Goal: Task Accomplishment & Management: Use online tool/utility

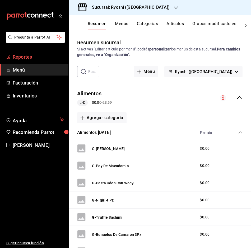
click at [21, 57] on span "Reportes" at bounding box center [39, 56] width 52 height 7
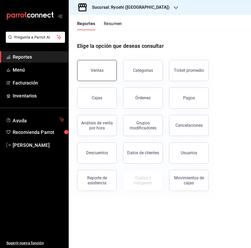
click at [98, 67] on button "Ventas" at bounding box center [97, 70] width 40 height 21
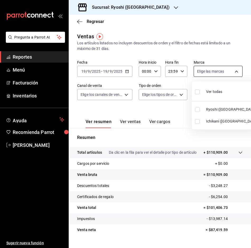
click at [232, 69] on body "Pregunta a Parrot AI Reportes Menú Facturación Inventarios Ayuda Recomienda Par…" at bounding box center [125, 124] width 251 height 248
click at [197, 120] on input "checkbox" at bounding box center [197, 121] width 5 height 5
checkbox input "true"
type input "e80bf875-3c9c-4ad9-8c6a-14c8262011fc"
click at [232, 70] on div at bounding box center [125, 124] width 251 height 248
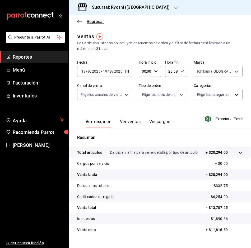
click at [82, 20] on icon "button" at bounding box center [79, 21] width 5 height 5
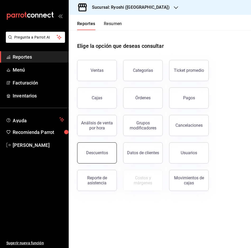
click at [93, 150] on button "Descuentos" at bounding box center [97, 152] width 40 height 21
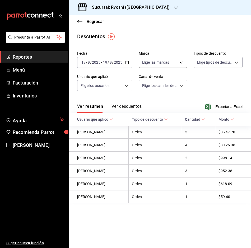
click at [180, 63] on body "Pregunta a Parrot AI Reportes Menú Facturación Inventarios Ayuda Recomienda Par…" at bounding box center [125, 124] width 251 height 248
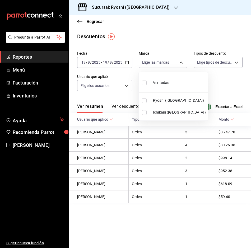
click at [144, 110] on input "checkbox" at bounding box center [144, 112] width 5 height 5
checkbox input "true"
type input "e80bf875-3c9c-4ad9-8c6a-14c8262011fc"
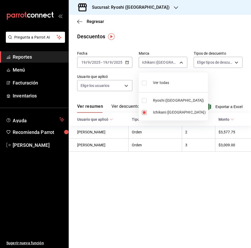
click at [181, 61] on div at bounding box center [125, 124] width 251 height 248
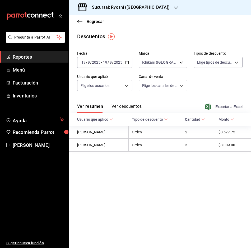
click at [231, 104] on span "Exportar a Excel" at bounding box center [224, 107] width 36 height 6
click at [223, 106] on span "Exportar a Excel" at bounding box center [224, 107] width 36 height 6
click at [80, 20] on icon "button" at bounding box center [79, 21] width 5 height 5
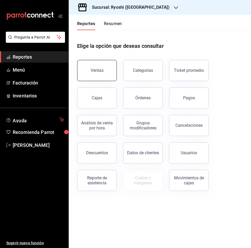
click at [98, 65] on button "Ventas" at bounding box center [97, 70] width 40 height 21
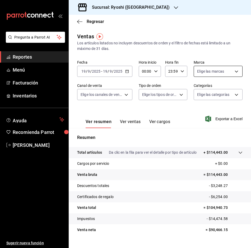
click at [232, 73] on body "Pregunta a Parrot AI Reportes Menú Facturación Inventarios Ayuda Recomienda Par…" at bounding box center [125, 124] width 251 height 248
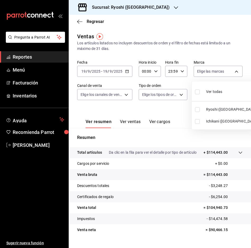
click at [200, 117] on li "Ichikani ([GEOGRAPHIC_DATA])" at bounding box center [226, 121] width 69 height 12
type input "e80bf875-3c9c-4ad9-8c6a-14c8262011fc"
checkbox input "true"
click at [233, 68] on div at bounding box center [125, 124] width 251 height 248
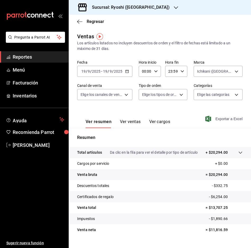
click at [224, 117] on span "Exportar a Excel" at bounding box center [224, 119] width 36 height 6
click at [81, 19] on div "Regresar" at bounding box center [160, 21] width 182 height 13
click at [79, 22] on icon "button" at bounding box center [79, 21] width 5 height 0
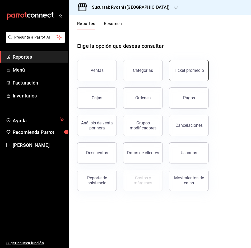
click at [194, 67] on button "Ticket promedio" at bounding box center [189, 70] width 40 height 21
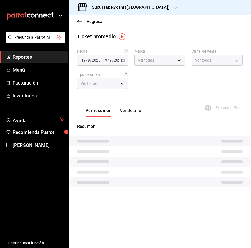
type input "26ca50e5-a845-484f-a54e-8a4432b79f59,e80bf875-3c9c-4ad9-8c6a-14c8262011fc"
type input "PARROT,UBER_EATS,RAPPI,DIDI_FOOD,ONLINE"
type input "8361b891-a2e9-4fcd-a853-f9fc8036f76a,b76ec9ad-9f52-4de9-91c0-fd75567639de,0d81c…"
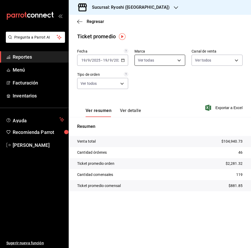
click at [180, 58] on body "Pregunta a Parrot AI Reportes Menú Facturación Inventarios Ayuda Recomienda Par…" at bounding box center [125, 124] width 251 height 248
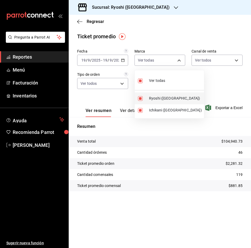
click at [141, 96] on input "checkbox" at bounding box center [140, 98] width 5 height 5
checkbox input "false"
type input "e80bf875-3c9c-4ad9-8c6a-14c8262011fc"
checkbox input "false"
click at [180, 60] on div at bounding box center [125, 124] width 251 height 248
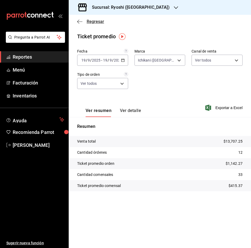
click at [80, 24] on icon "button" at bounding box center [79, 21] width 5 height 5
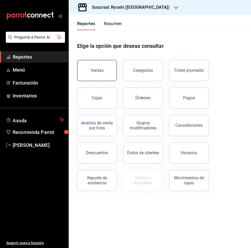
click at [93, 72] on div "Ventas" at bounding box center [97, 70] width 13 height 5
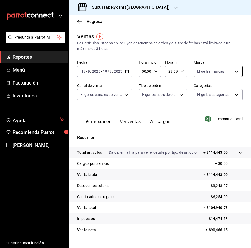
click at [233, 69] on body "Pregunta a Parrot AI Reportes Menú Facturación Inventarios Ayuda Recomienda Par…" at bounding box center [125, 124] width 251 height 248
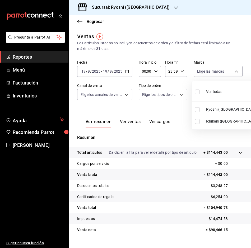
click at [195, 120] on li "Ichikani ([GEOGRAPHIC_DATA])" at bounding box center [226, 121] width 69 height 12
type input "e80bf875-3c9c-4ad9-8c6a-14c8262011fc"
checkbox input "true"
click at [232, 71] on div at bounding box center [125, 124] width 251 height 248
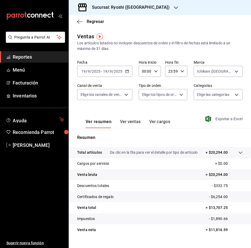
click at [227, 116] on span "Exportar a Excel" at bounding box center [224, 119] width 36 height 6
click at [225, 119] on span "Exportar a Excel" at bounding box center [224, 119] width 36 height 6
click at [174, 9] on icon "button" at bounding box center [176, 8] width 4 height 4
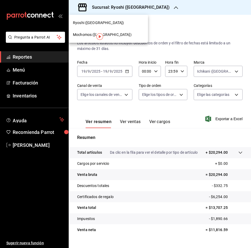
click at [148, 9] on div at bounding box center [125, 124] width 251 height 248
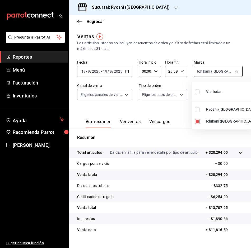
click at [234, 71] on body "Pregunta a Parrot AI Reportes Menú Facturación Inventarios Ayuda Recomienda Par…" at bounding box center [125, 124] width 251 height 248
click at [234, 71] on div at bounding box center [125, 124] width 251 height 248
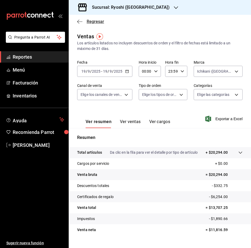
click at [79, 19] on icon "button" at bounding box center [79, 21] width 5 height 5
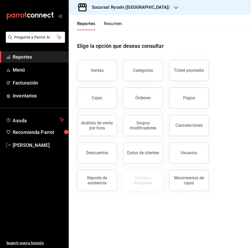
click at [79, 19] on div "Reportes Resumen" at bounding box center [95, 22] width 53 height 15
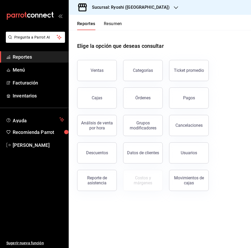
click at [79, 19] on div "Reportes Resumen" at bounding box center [95, 22] width 53 height 15
click at [174, 6] on icon "button" at bounding box center [176, 8] width 4 height 4
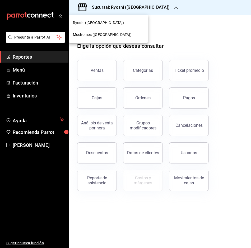
click at [126, 24] on div "Ryoshi ([GEOGRAPHIC_DATA])" at bounding box center [108, 23] width 71 height 6
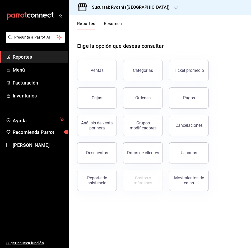
click at [126, 24] on nav "Ryoshi (Cancun) Mochomos ([GEOGRAPHIC_DATA])" at bounding box center [98, 23] width 59 height 16
click at [94, 69] on div "Ventas" at bounding box center [97, 70] width 13 height 5
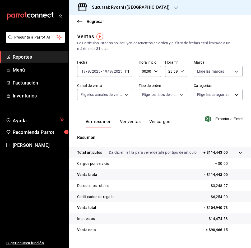
click at [127, 72] on icon "button" at bounding box center [127, 71] width 4 height 4
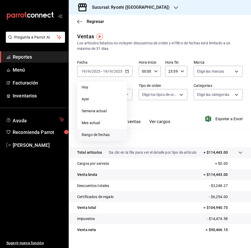
click at [100, 133] on span "Rango de fechas" at bounding box center [102, 135] width 41 height 6
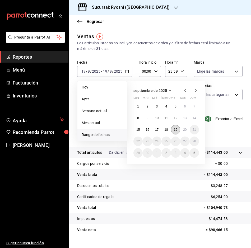
click at [176, 129] on abbr "19" at bounding box center [175, 130] width 3 height 4
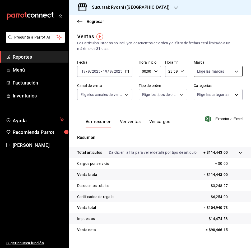
click at [232, 69] on body "Pregunta a Parrot AI Reportes Menú Facturación Inventarios Ayuda Recomienda Par…" at bounding box center [125, 124] width 251 height 248
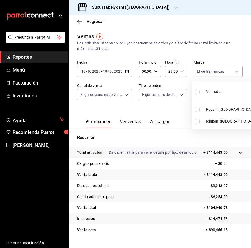
click at [197, 122] on input "checkbox" at bounding box center [197, 121] width 5 height 5
checkbox input "true"
type input "e80bf875-3c9c-4ad9-8c6a-14c8262011fc"
click at [129, 122] on div at bounding box center [125, 124] width 251 height 248
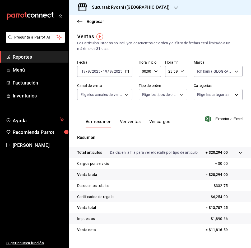
click at [130, 122] on button "Ver ventas" at bounding box center [130, 123] width 21 height 9
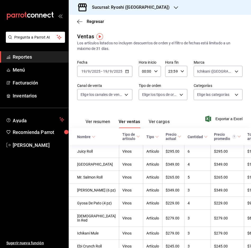
click at [161, 120] on button "Ver cargos" at bounding box center [159, 123] width 21 height 9
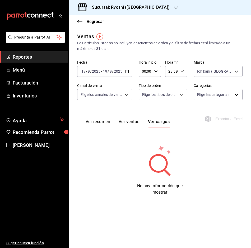
click at [107, 122] on button "Ver resumen" at bounding box center [98, 123] width 25 height 9
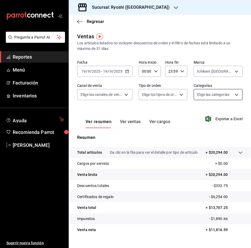
click at [233, 94] on body "Pregunta a Parrot AI Reportes Menú Facturación Inventarios Ayuda Recomienda Par…" at bounding box center [125, 124] width 251 height 248
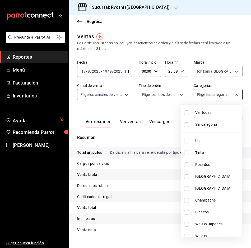
click at [233, 94] on div at bounding box center [125, 124] width 251 height 248
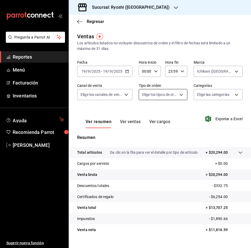
click at [180, 95] on body "Pregunta a Parrot AI Reportes Menú Facturación Inventarios Ayuda Recomienda Par…" at bounding box center [125, 124] width 251 height 248
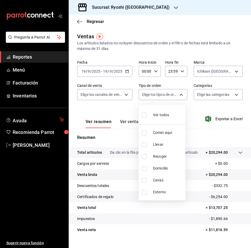
click at [180, 94] on div at bounding box center [125, 124] width 251 height 248
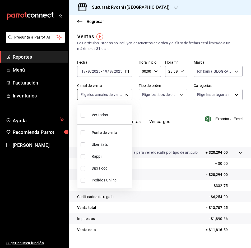
click at [126, 94] on body "Pregunta a Parrot AI Reportes Menú Facturación Inventarios Ayuda Recomienda Par…" at bounding box center [125, 124] width 251 height 248
click at [126, 93] on div at bounding box center [125, 124] width 251 height 248
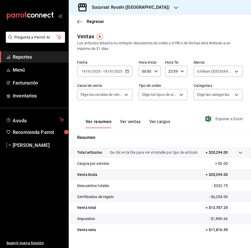
click at [223, 118] on span "Exportar a Excel" at bounding box center [224, 119] width 36 height 6
click at [108, 29] on main "Regresar Ventas Los artículos listados no incluyen descuentos de orden y el fil…" at bounding box center [160, 137] width 182 height 244
click at [236, 69] on body "Pregunta a Parrot AI Reportes Menú Facturación Inventarios Ayuda Recomienda Par…" at bounding box center [125, 124] width 251 height 248
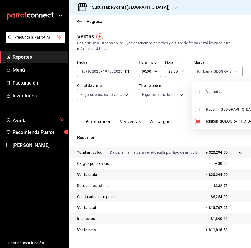
click at [197, 110] on input "checkbox" at bounding box center [197, 109] width 5 height 5
checkbox input "true"
type input "e80bf875-3c9c-4ad9-8c6a-14c8262011fc,26ca50e5-a845-484f-a54e-8a4432b79f59"
checkbox input "true"
click at [196, 122] on input "checkbox" at bounding box center [197, 121] width 5 height 5
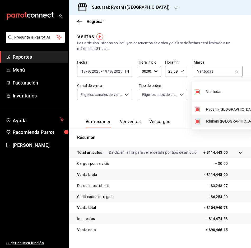
checkbox input "false"
type input "26ca50e5-a845-484f-a54e-8a4432b79f59"
checkbox input "false"
click at [189, 114] on div at bounding box center [125, 124] width 251 height 248
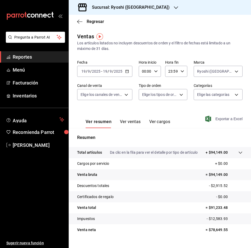
click at [210, 118] on span "Exportar a Excel" at bounding box center [224, 119] width 36 height 6
click at [210, 118] on div "Exportando a excel..." at bounding box center [221, 118] width 43 height 5
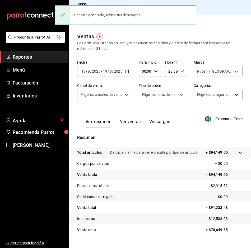
click at [235, 23] on div "Regresar" at bounding box center [160, 21] width 182 height 13
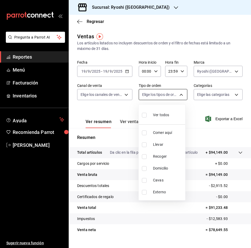
click at [177, 96] on body "Pregunta a Parrot AI Reportes Menú Facturación Inventarios Ayuda Recomienda Par…" at bounding box center [125, 124] width 251 height 248
click at [194, 108] on div at bounding box center [125, 124] width 251 height 248
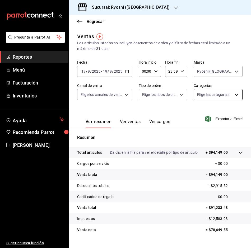
click at [233, 95] on body "Pregunta a Parrot AI Reportes Menú Facturación Inventarios Ayuda Recomienda Par…" at bounding box center [125, 124] width 251 height 248
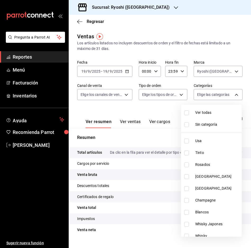
click at [188, 140] on input "checkbox" at bounding box center [186, 141] width 5 height 5
checkbox input "true"
type input "983ebb25-c6d8-4647-898b-43e41473272b"
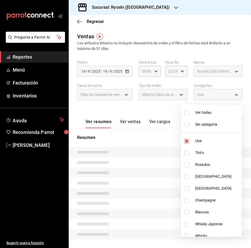
click at [187, 153] on input "checkbox" at bounding box center [186, 153] width 5 height 5
checkbox input "true"
click at [183, 165] on li "Rosados" at bounding box center [211, 165] width 61 height 12
type input "983ebb25-c6d8-4647-898b-43e41473272b,b131aea8-f4fd-49fb-a6b3-d2f44229a596,2a94f…"
checkbox input "true"
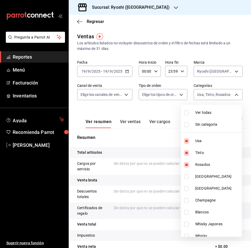
click at [186, 176] on input "checkbox" at bounding box center [186, 176] width 5 height 5
checkbox input "true"
type input "983ebb25-c6d8-4647-898b-43e41473272b,b131aea8-f4fd-49fb-a6b3-d2f44229a596,2a94f…"
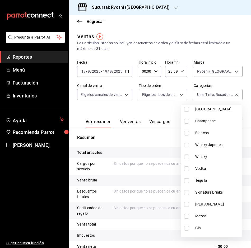
scroll to position [53, 0]
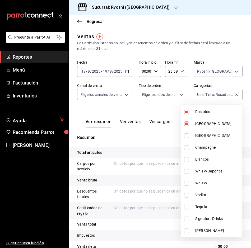
click at [186, 136] on input "checkbox" at bounding box center [186, 135] width 5 height 5
checkbox input "true"
type input "983ebb25-c6d8-4647-898b-43e41473272b,b131aea8-f4fd-49fb-a6b3-d2f44229a596,2a94f…"
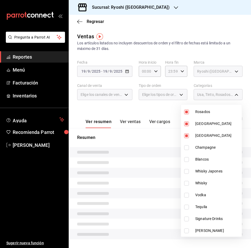
click at [187, 146] on input "checkbox" at bounding box center [186, 147] width 5 height 5
checkbox input "true"
type input "983ebb25-c6d8-4647-898b-43e41473272b,b131aea8-f4fd-49fb-a6b3-d2f44229a596,2a94f…"
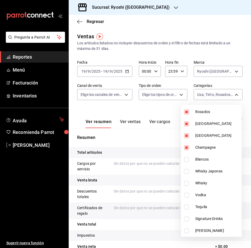
click at [188, 161] on input "checkbox" at bounding box center [186, 159] width 5 height 5
checkbox input "true"
type input "983ebb25-c6d8-4647-898b-43e41473272b,b131aea8-f4fd-49fb-a6b3-d2f44229a596,2a94f…"
click at [186, 172] on input "checkbox" at bounding box center [186, 171] width 5 height 5
checkbox input "true"
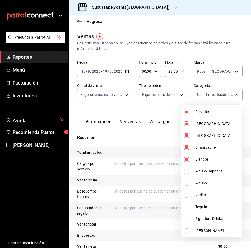
type input "983ebb25-c6d8-4647-898b-43e41473272b,b131aea8-f4fd-49fb-a6b3-d2f44229a596,2a94f…"
click at [186, 182] on input "checkbox" at bounding box center [186, 183] width 5 height 5
checkbox input "true"
type input "983ebb25-c6d8-4647-898b-43e41473272b,b131aea8-f4fd-49fb-a6b3-d2f44229a596,2a94f…"
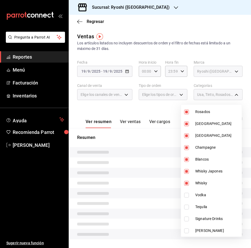
click at [186, 195] on input "checkbox" at bounding box center [186, 195] width 5 height 5
checkbox input "true"
type input "983ebb25-c6d8-4647-898b-43e41473272b,b131aea8-f4fd-49fb-a6b3-d2f44229a596,2a94f…"
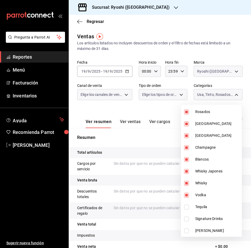
click at [187, 206] on input "checkbox" at bounding box center [186, 207] width 5 height 5
checkbox input "true"
type input "983ebb25-c6d8-4647-898b-43e41473272b,b131aea8-f4fd-49fb-a6b3-d2f44229a596,2a94f…"
click at [186, 218] on input "checkbox" at bounding box center [186, 219] width 5 height 5
checkbox input "true"
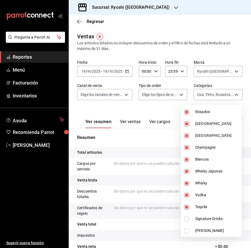
type input "983ebb25-c6d8-4647-898b-43e41473272b,b131aea8-f4fd-49fb-a6b3-d2f44229a596,2a94f…"
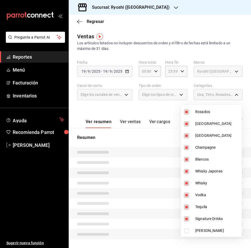
scroll to position [132, 0]
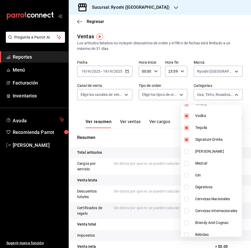
click at [186, 151] on input "checkbox" at bounding box center [186, 151] width 5 height 5
checkbox input "true"
drag, startPoint x: 212, startPoint y: 117, endPoint x: 209, endPoint y: 117, distance: 3.0
click at [209, 117] on span "Vodka" at bounding box center [217, 116] width 44 height 6
type input "983ebb25-c6d8-4647-898b-43e41473272b,b131aea8-f4fd-49fb-a6b3-d2f44229a596,2a94f…"
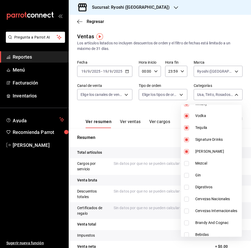
checkbox input "false"
click at [188, 164] on input "checkbox" at bounding box center [186, 163] width 5 height 5
checkbox input "true"
type input "983ebb25-c6d8-4647-898b-43e41473272b,b131aea8-f4fd-49fb-a6b3-d2f44229a596,2a94f…"
click at [186, 176] on input "checkbox" at bounding box center [186, 175] width 5 height 5
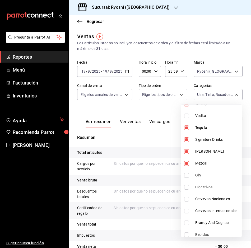
checkbox input "true"
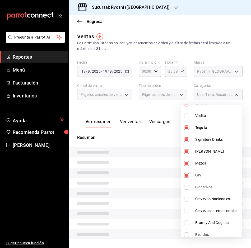
click at [184, 191] on li "Digestivos" at bounding box center [211, 187] width 61 height 12
type input "983ebb25-c6d8-4647-898b-43e41473272b,b131aea8-f4fd-49fb-a6b3-d2f44229a596,2a94f…"
checkbox input "true"
click at [188, 200] on input "checkbox" at bounding box center [186, 199] width 5 height 5
checkbox input "true"
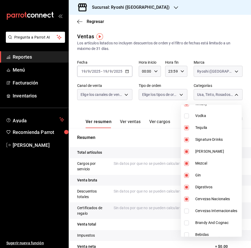
type input "983ebb25-c6d8-4647-898b-43e41473272b,b131aea8-f4fd-49fb-a6b3-d2f44229a596,2a94f…"
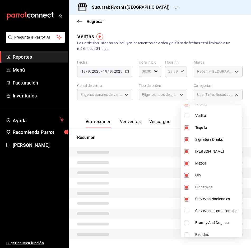
drag, startPoint x: 186, startPoint y: 211, endPoint x: 193, endPoint y: 204, distance: 9.0
click at [186, 211] on input "checkbox" at bounding box center [186, 211] width 5 height 5
checkbox input "true"
type input "983ebb25-c6d8-4647-898b-43e41473272b,b131aea8-f4fd-49fb-a6b3-d2f44229a596,2a94f…"
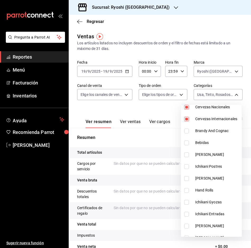
scroll to position [211, 0]
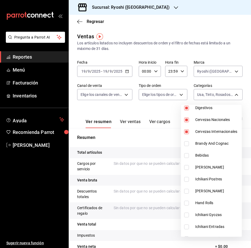
click at [189, 142] on label at bounding box center [187, 143] width 7 height 5
click at [189, 142] on input "checkbox" at bounding box center [186, 143] width 5 height 5
checkbox input "false"
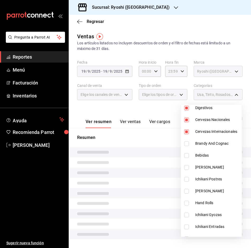
click at [186, 146] on li "Brandy And Cognac" at bounding box center [211, 144] width 61 height 12
type input "983ebb25-c6d8-4647-898b-43e41473272b,b131aea8-f4fd-49fb-a6b3-d2f44229a596,2a94f…"
checkbox input "true"
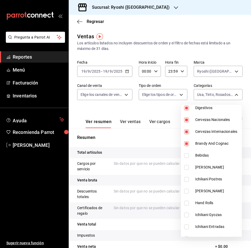
click at [186, 157] on input "checkbox" at bounding box center [186, 155] width 5 height 5
checkbox input "true"
type input "983ebb25-c6d8-4647-898b-43e41473272b,b131aea8-f4fd-49fb-a6b3-d2f44229a596,2a94f…"
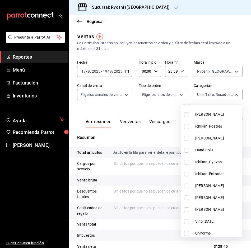
click at [186, 185] on input "checkbox" at bounding box center [186, 186] width 5 height 5
checkbox input "true"
type input "983ebb25-c6d8-4647-898b-43e41473272b,b131aea8-f4fd-49fb-a6b3-d2f44229a596,2a94f…"
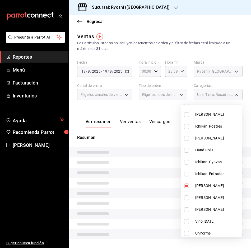
click at [189, 200] on input "checkbox" at bounding box center [186, 197] width 5 height 5
checkbox input "true"
type input "983ebb25-c6d8-4647-898b-43e41473272b,b131aea8-f4fd-49fb-a6b3-d2f44229a596,2a94f…"
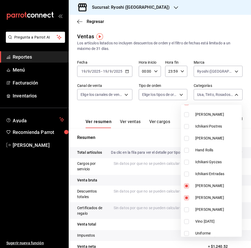
click at [186, 211] on input "checkbox" at bounding box center [186, 209] width 5 height 5
checkbox input "true"
type input "983ebb25-c6d8-4647-898b-43e41473272b,b131aea8-f4fd-49fb-a6b3-d2f44229a596,2a94f…"
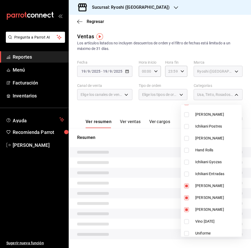
click at [184, 221] on input "checkbox" at bounding box center [186, 221] width 5 height 5
checkbox input "true"
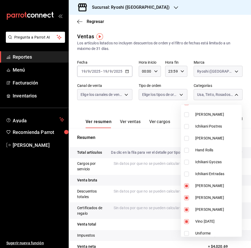
type input "983ebb25-c6d8-4647-898b-43e41473272b,b131aea8-f4fd-49fb-a6b3-d2f44229a596,2a94f…"
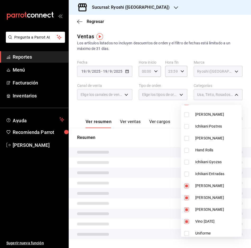
scroll to position [370, 0]
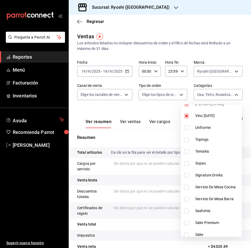
click at [188, 127] on input "checkbox" at bounding box center [186, 127] width 5 height 5
checkbox input "true"
type input "983ebb25-c6d8-4647-898b-43e41473272b,b131aea8-f4fd-49fb-a6b3-d2f44229a596,2a94f…"
click at [187, 174] on input "checkbox" at bounding box center [186, 175] width 5 height 5
checkbox input "true"
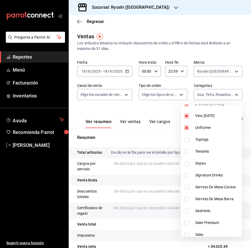
type input "983ebb25-c6d8-4647-898b-43e41473272b,b131aea8-f4fd-49fb-a6b3-d2f44229a596,2a94f…"
click at [185, 200] on input "checkbox" at bounding box center [186, 199] width 5 height 5
checkbox input "true"
type input "983ebb25-c6d8-4647-898b-43e41473272b,b131aea8-f4fd-49fb-a6b3-d2f44229a596,2a94f…"
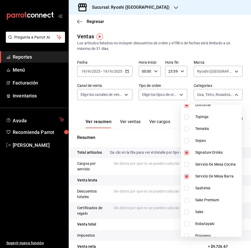
scroll to position [423, 0]
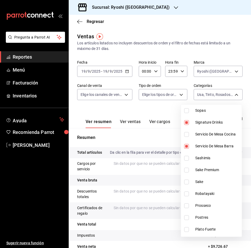
click at [186, 169] on input "checkbox" at bounding box center [186, 170] width 5 height 5
checkbox input "true"
type input "983ebb25-c6d8-4647-898b-43e41473272b,b131aea8-f4fd-49fb-a6b3-d2f44229a596,2a94f…"
click at [186, 184] on input "checkbox" at bounding box center [186, 182] width 5 height 5
checkbox input "true"
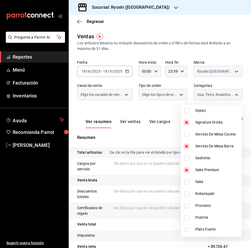
type input "983ebb25-c6d8-4647-898b-43e41473272b,b131aea8-f4fd-49fb-a6b3-d2f44229a596,2a94f…"
click at [184, 204] on input "checkbox" at bounding box center [186, 205] width 5 height 5
checkbox input "true"
type input "983ebb25-c6d8-4647-898b-43e41473272b,b131aea8-f4fd-49fb-a6b3-d2f44229a596,2a94f…"
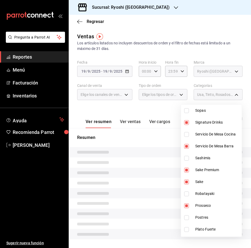
click at [186, 219] on input "checkbox" at bounding box center [186, 217] width 5 height 5
checkbox input "true"
type input "983ebb25-c6d8-4647-898b-43e41473272b,b131aea8-f4fd-49fb-a6b3-d2f44229a596,2a94f…"
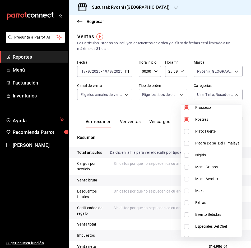
scroll to position [528, 0]
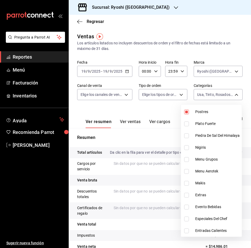
click at [185, 209] on input "checkbox" at bounding box center [186, 207] width 5 height 5
checkbox input "true"
type input "983ebb25-c6d8-4647-898b-43e41473272b,b131aea8-f4fd-49fb-a6b3-d2f44229a596,2a94f…"
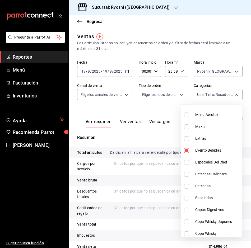
scroll to position [608, 0]
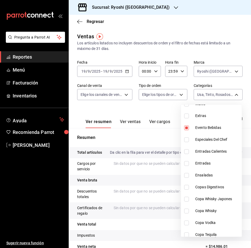
click at [187, 189] on input "checkbox" at bounding box center [186, 187] width 5 height 5
checkbox input "true"
type input "983ebb25-c6d8-4647-898b-43e41473272b,b131aea8-f4fd-49fb-a6b3-d2f44229a596,2a94f…"
click at [189, 199] on input "checkbox" at bounding box center [186, 199] width 5 height 5
checkbox input "true"
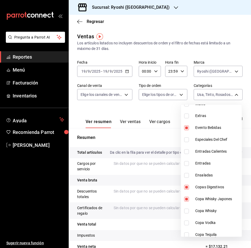
click at [186, 208] on li "Copa Whisky" at bounding box center [211, 211] width 61 height 12
type input "983ebb25-c6d8-4647-898b-43e41473272b,b131aea8-f4fd-49fb-a6b3-d2f44229a596,2a94f…"
checkbox input "true"
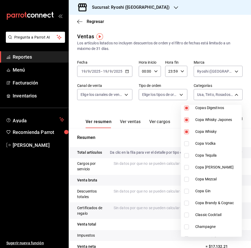
click at [186, 145] on input "checkbox" at bounding box center [186, 143] width 5 height 5
checkbox input "true"
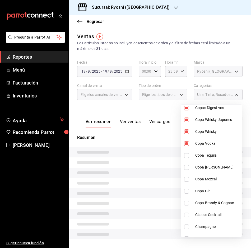
drag, startPoint x: 186, startPoint y: 152, endPoint x: 186, endPoint y: 156, distance: 3.5
click at [187, 153] on li "Copa Tequila" at bounding box center [211, 156] width 61 height 12
type input "983ebb25-c6d8-4647-898b-43e41473272b,b131aea8-f4fd-49fb-a6b3-d2f44229a596,2a94f…"
checkbox input "true"
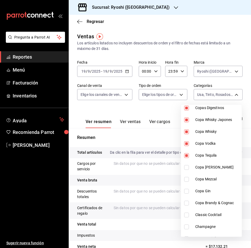
click at [182, 169] on li "Copa [PERSON_NAME]" at bounding box center [211, 167] width 61 height 12
type input "983ebb25-c6d8-4647-898b-43e41473272b,b131aea8-f4fd-49fb-a6b3-d2f44229a596,2a94f…"
checkbox input "true"
drag, startPoint x: 187, startPoint y: 177, endPoint x: 188, endPoint y: 181, distance: 4.6
click at [187, 177] on input "checkbox" at bounding box center [186, 179] width 5 height 5
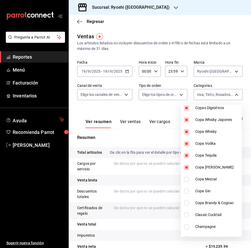
checkbox input "true"
type input "983ebb25-c6d8-4647-898b-43e41473272b,b131aea8-f4fd-49fb-a6b3-d2f44229a596,2a94f…"
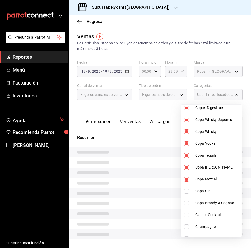
click at [189, 190] on label at bounding box center [187, 191] width 7 height 5
click at [189, 190] on input "checkbox" at bounding box center [186, 191] width 5 height 5
checkbox input "false"
type input "983ebb25-c6d8-4647-898b-43e41473272b,b131aea8-f4fd-49fb-a6b3-d2f44229a596,2a94f…"
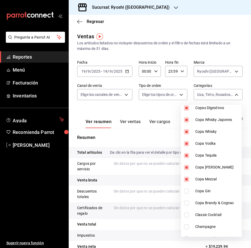
click at [185, 192] on input "checkbox" at bounding box center [186, 191] width 5 height 5
checkbox input "true"
type input "983ebb25-c6d8-4647-898b-43e41473272b,b131aea8-f4fd-49fb-a6b3-d2f44229a596,2a94f…"
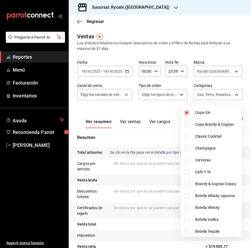
scroll to position [766, 0]
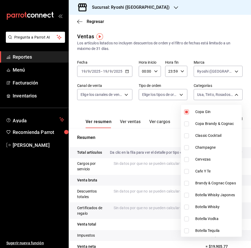
click at [188, 124] on input "checkbox" at bounding box center [186, 124] width 5 height 5
checkbox input "true"
type input "983ebb25-c6d8-4647-898b-43e41473272b,b131aea8-f4fd-49fb-a6b3-d2f44229a596,2a94f…"
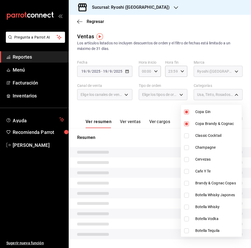
click at [188, 136] on input "checkbox" at bounding box center [186, 135] width 5 height 5
checkbox input "true"
type input "983ebb25-c6d8-4647-898b-43e41473272b,b131aea8-f4fd-49fb-a6b3-d2f44229a596,2a94f…"
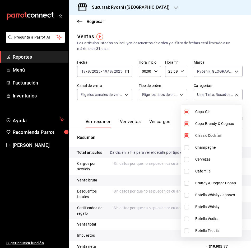
click at [186, 146] on input "checkbox" at bounding box center [186, 147] width 5 height 5
checkbox input "true"
type input "983ebb25-c6d8-4647-898b-43e41473272b,b131aea8-f4fd-49fb-a6b3-d2f44229a596,2a94f…"
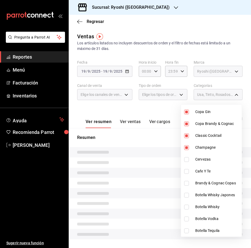
click at [184, 161] on input "checkbox" at bounding box center [186, 159] width 5 height 5
checkbox input "true"
type input "983ebb25-c6d8-4647-898b-43e41473272b,b131aea8-f4fd-49fb-a6b3-d2f44229a596,2a94f…"
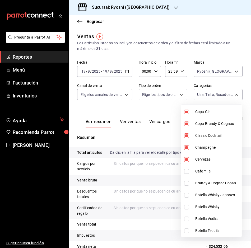
click at [187, 173] on input "checkbox" at bounding box center [186, 171] width 5 height 5
checkbox input "true"
type input "983ebb25-c6d8-4647-898b-43e41473272b,b131aea8-f4fd-49fb-a6b3-d2f44229a596,2a94f…"
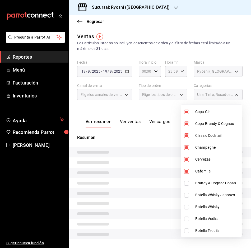
click at [186, 184] on input "checkbox" at bounding box center [186, 183] width 5 height 5
checkbox input "true"
type input "983ebb25-c6d8-4647-898b-43e41473272b,b131aea8-f4fd-49fb-a6b3-d2f44229a596,2a94f…"
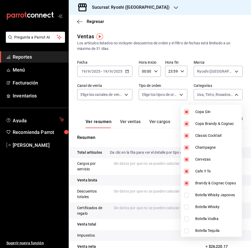
click at [184, 195] on input "checkbox" at bounding box center [186, 195] width 5 height 5
checkbox input "true"
type input "983ebb25-c6d8-4647-898b-43e41473272b,b131aea8-f4fd-49fb-a6b3-d2f44229a596,2a94f…"
click at [187, 207] on input "checkbox" at bounding box center [186, 207] width 5 height 5
checkbox input "true"
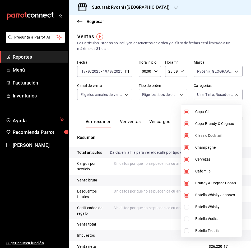
type input "983ebb25-c6d8-4647-898b-43e41473272b,b131aea8-f4fd-49fb-a6b3-d2f44229a596,2a94f…"
click at [187, 219] on input "checkbox" at bounding box center [186, 219] width 5 height 5
checkbox input "true"
type input "983ebb25-c6d8-4647-898b-43e41473272b,b131aea8-f4fd-49fb-a6b3-d2f44229a596,2a94f…"
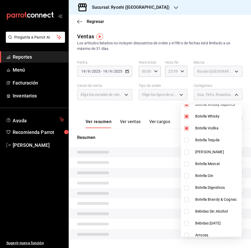
scroll to position [872, 0]
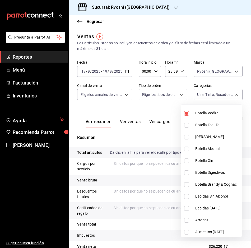
click at [187, 125] on input "checkbox" at bounding box center [186, 125] width 5 height 5
checkbox input "true"
type input "983ebb25-c6d8-4647-898b-43e41473272b,b131aea8-f4fd-49fb-a6b3-d2f44229a596,2a94f…"
click at [188, 136] on input "checkbox" at bounding box center [186, 137] width 5 height 5
checkbox input "true"
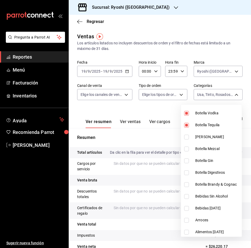
type input "983ebb25-c6d8-4647-898b-43e41473272b,b131aea8-f4fd-49fb-a6b3-d2f44229a596,2a94f…"
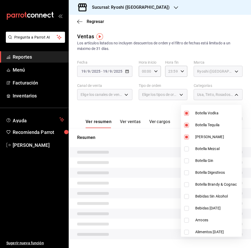
click at [186, 150] on input "checkbox" at bounding box center [186, 149] width 5 height 5
checkbox input "true"
type input "983ebb25-c6d8-4647-898b-43e41473272b,b131aea8-f4fd-49fb-a6b3-d2f44229a596,2a94f…"
click at [185, 161] on input "checkbox" at bounding box center [186, 160] width 5 height 5
checkbox input "true"
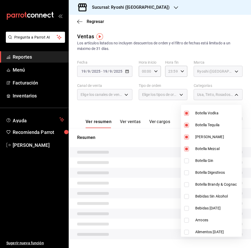
type input "983ebb25-c6d8-4647-898b-43e41473272b,b131aea8-f4fd-49fb-a6b3-d2f44229a596,2a94f…"
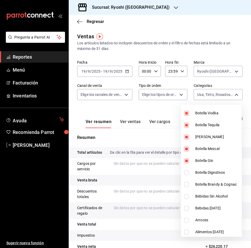
click at [185, 171] on input "checkbox" at bounding box center [186, 172] width 5 height 5
checkbox input "true"
type input "983ebb25-c6d8-4647-898b-43e41473272b,b131aea8-f4fd-49fb-a6b3-d2f44229a596,2a94f…"
click at [187, 183] on input "checkbox" at bounding box center [186, 184] width 5 height 5
checkbox input "true"
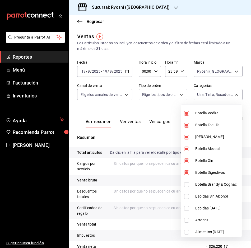
type input "983ebb25-c6d8-4647-898b-43e41473272b,b131aea8-f4fd-49fb-a6b3-d2f44229a596,2a94f…"
click at [184, 198] on input "checkbox" at bounding box center [186, 196] width 5 height 5
checkbox input "true"
type input "983ebb25-c6d8-4647-898b-43e41473272b,b131aea8-f4fd-49fb-a6b3-d2f44229a596,2a94f…"
drag, startPoint x: 186, startPoint y: 206, endPoint x: 188, endPoint y: 204, distance: 3.2
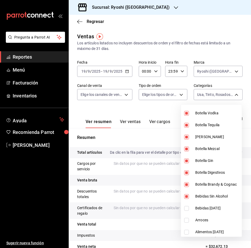
click at [186, 206] on input "checkbox" at bounding box center [186, 208] width 5 height 5
checkbox input "true"
type input "983ebb25-c6d8-4647-898b-43e41473272b,b131aea8-f4fd-49fb-a6b3-d2f44229a596,2a94f…"
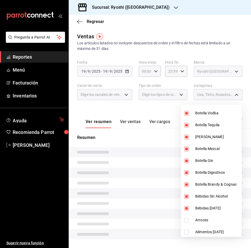
scroll to position [873, 0]
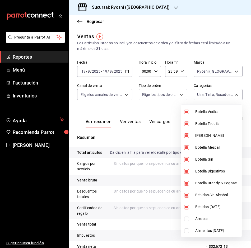
click at [150, 141] on div at bounding box center [125, 124] width 251 height 248
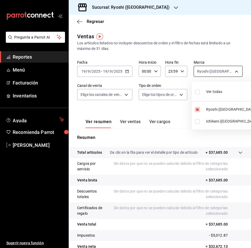
click at [232, 71] on body "Pregunta a Parrot AI Reportes Menú Facturación Inventarios Ayuda Recomienda Par…" at bounding box center [125, 124] width 251 height 248
click at [198, 121] on input "checkbox" at bounding box center [197, 121] width 5 height 5
checkbox input "true"
type input "26ca50e5-a845-484f-a54e-8a4432b79f59,e80bf875-3c9c-4ad9-8c6a-14c8262011fc"
checkbox input "true"
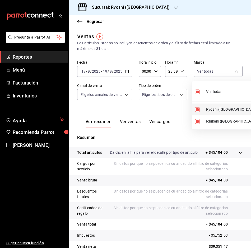
click at [195, 106] on li "Ryoshi ([GEOGRAPHIC_DATA])" at bounding box center [226, 110] width 69 height 12
type input "e80bf875-3c9c-4ad9-8c6a-14c8262011fc"
checkbox input "false"
click at [232, 71] on div at bounding box center [125, 124] width 251 height 248
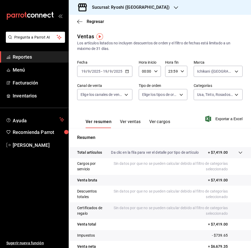
click at [128, 120] on button "Ver ventas" at bounding box center [130, 123] width 21 height 9
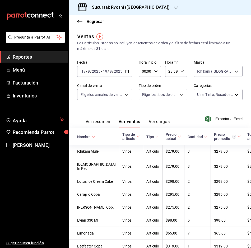
click at [158, 120] on button "Ver cargos" at bounding box center [159, 123] width 21 height 9
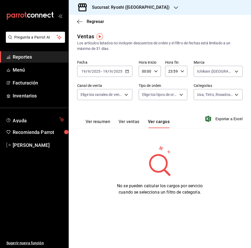
click at [158, 120] on button "Ver cargos" at bounding box center [159, 123] width 22 height 9
click at [132, 117] on div "Ver resumen Ver ventas Ver cargos" at bounding box center [123, 120] width 92 height 15
click at [131, 120] on button "Ver ventas" at bounding box center [129, 123] width 21 height 9
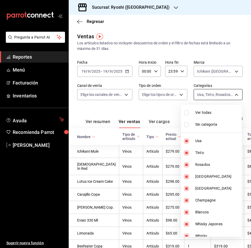
click at [235, 90] on body "Pregunta a Parrot AI Reportes Menú Facturación Inventarios Ayuda Recomienda Par…" at bounding box center [125, 124] width 251 height 248
click at [188, 124] on input "checkbox" at bounding box center [186, 124] width 5 height 5
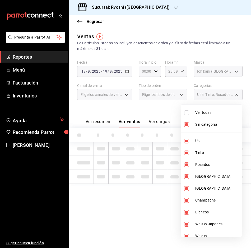
click at [188, 124] on input "checkbox" at bounding box center [186, 124] width 5 height 5
checkbox input "false"
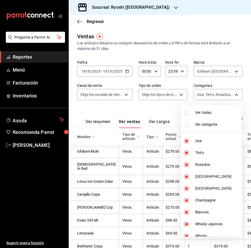
click at [189, 110] on label at bounding box center [187, 112] width 7 height 5
click at [189, 110] on input "checkbox" at bounding box center [186, 112] width 5 height 5
checkbox input "false"
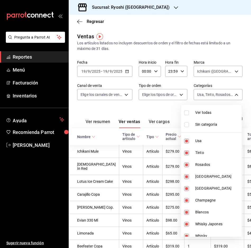
checkbox input "false"
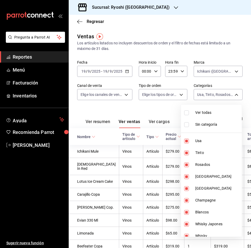
checkbox input "false"
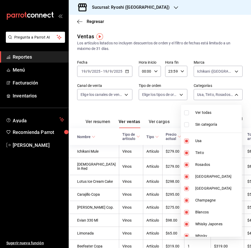
checkbox input "false"
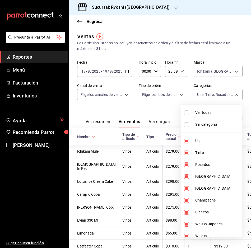
checkbox input "false"
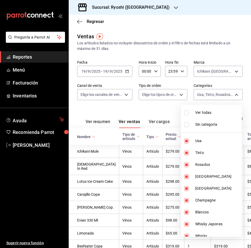
checkbox input "false"
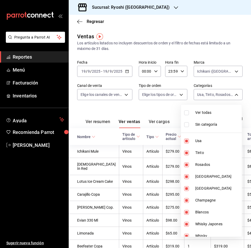
checkbox input "false"
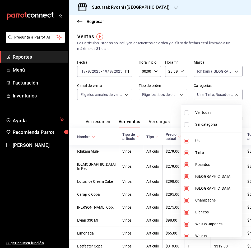
checkbox input "false"
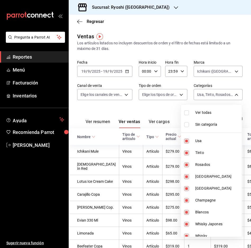
checkbox input "false"
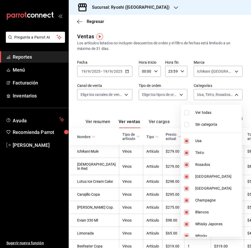
checkbox input "false"
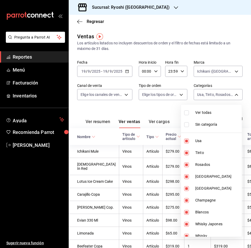
checkbox input "false"
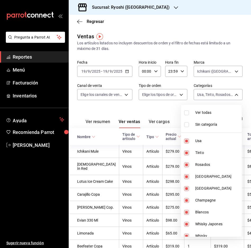
checkbox input "false"
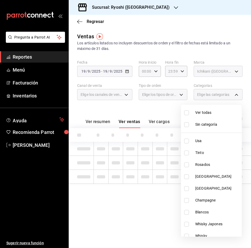
click at [187, 114] on input "checkbox" at bounding box center [186, 112] width 5 height 5
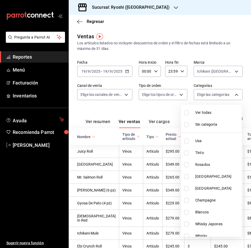
click at [169, 110] on div at bounding box center [125, 124] width 251 height 248
click at [234, 95] on body "Pregunta a Parrot AI Reportes Menú Facturación Inventarios Ayuda Recomienda Par…" at bounding box center [125, 124] width 251 height 248
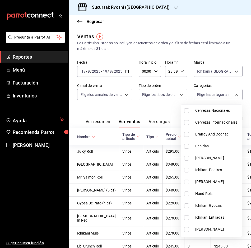
scroll to position [238, 0]
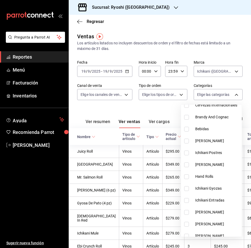
click at [185, 140] on input "checkbox" at bounding box center [186, 141] width 5 height 5
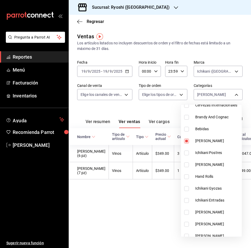
click at [186, 153] on input "checkbox" at bounding box center [186, 153] width 5 height 5
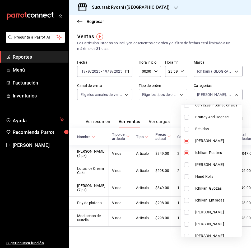
click at [185, 166] on input "checkbox" at bounding box center [186, 164] width 5 height 5
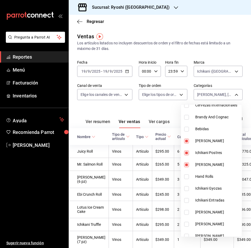
click at [187, 176] on input "checkbox" at bounding box center [186, 176] width 5 height 5
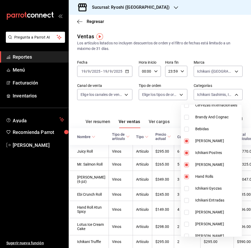
scroll to position [291, 0]
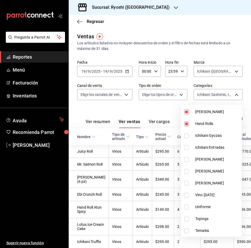
click at [186, 148] on input "checkbox" at bounding box center [186, 147] width 5 height 5
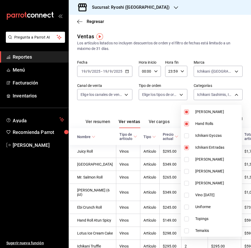
click at [186, 134] on input "checkbox" at bounding box center [186, 135] width 5 height 5
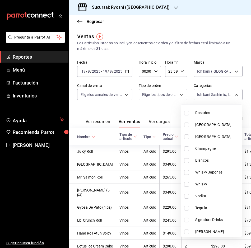
scroll to position [53, 0]
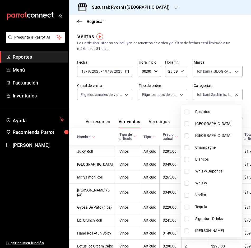
click at [152, 107] on div at bounding box center [125, 124] width 251 height 248
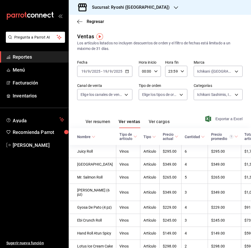
click at [222, 119] on span "Exportar a Excel" at bounding box center [224, 119] width 36 height 6
click at [231, 32] on main "Regresar Ventas Los artículos listados no incluyen descuentos de orden y el fil…" at bounding box center [160, 230] width 182 height 431
click at [232, 92] on body "Pregunta a Parrot AI Reportes Menú Facturación Inventarios Ayuda Recomienda Par…" at bounding box center [125, 124] width 251 height 248
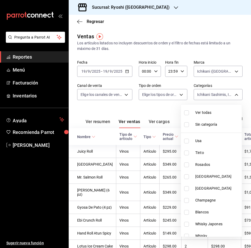
click at [189, 113] on label at bounding box center [187, 112] width 7 height 5
click at [189, 113] on input "checkbox" at bounding box center [186, 112] width 5 height 5
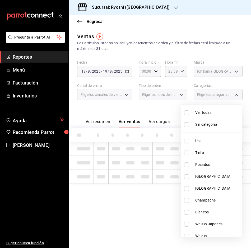
click at [187, 112] on input "checkbox" at bounding box center [186, 112] width 5 height 5
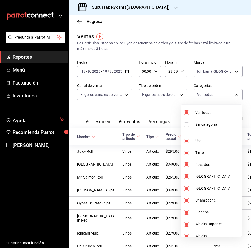
click at [187, 112] on input "checkbox" at bounding box center [186, 112] width 5 height 5
click at [187, 111] on input "checkbox" at bounding box center [186, 112] width 5 height 5
click at [186, 111] on input "checkbox" at bounding box center [186, 112] width 5 height 5
click at [139, 105] on div at bounding box center [125, 124] width 251 height 248
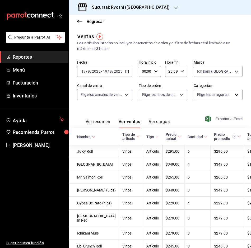
click at [217, 118] on span "Exportar a Excel" at bounding box center [224, 119] width 36 height 6
click at [78, 21] on icon "button" at bounding box center [79, 21] width 5 height 5
